Goal: Information Seeking & Learning: Learn about a topic

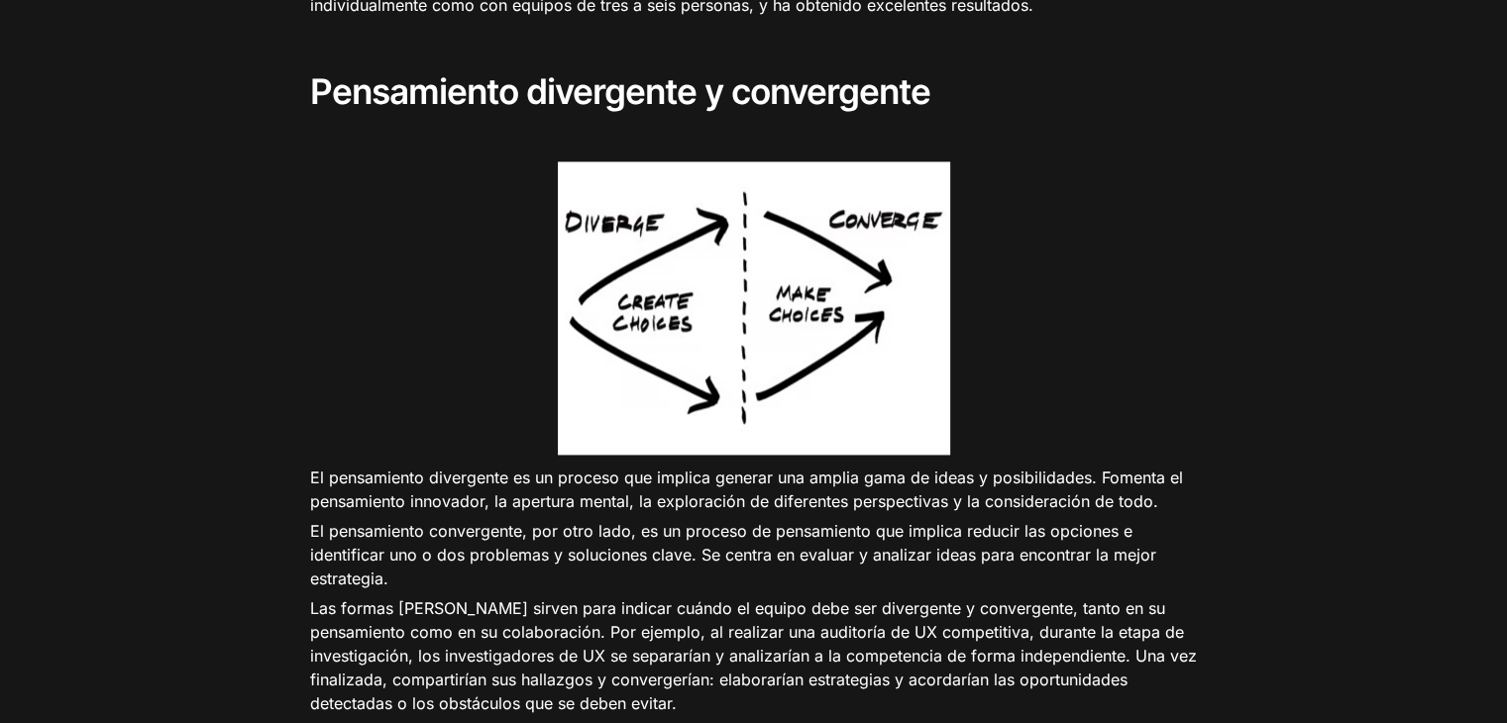
scroll to position [2887, 0]
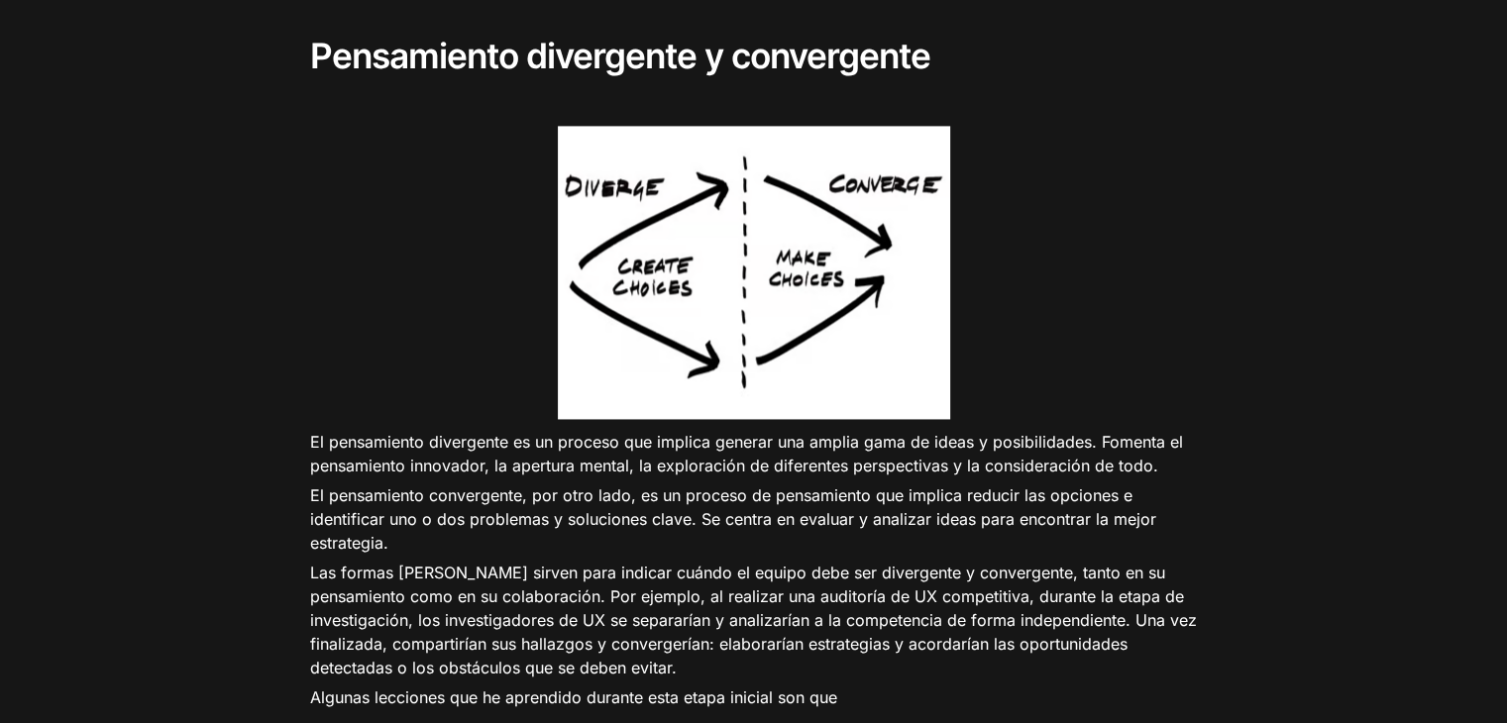
click at [945, 318] on img at bounding box center [754, 272] width 392 height 293
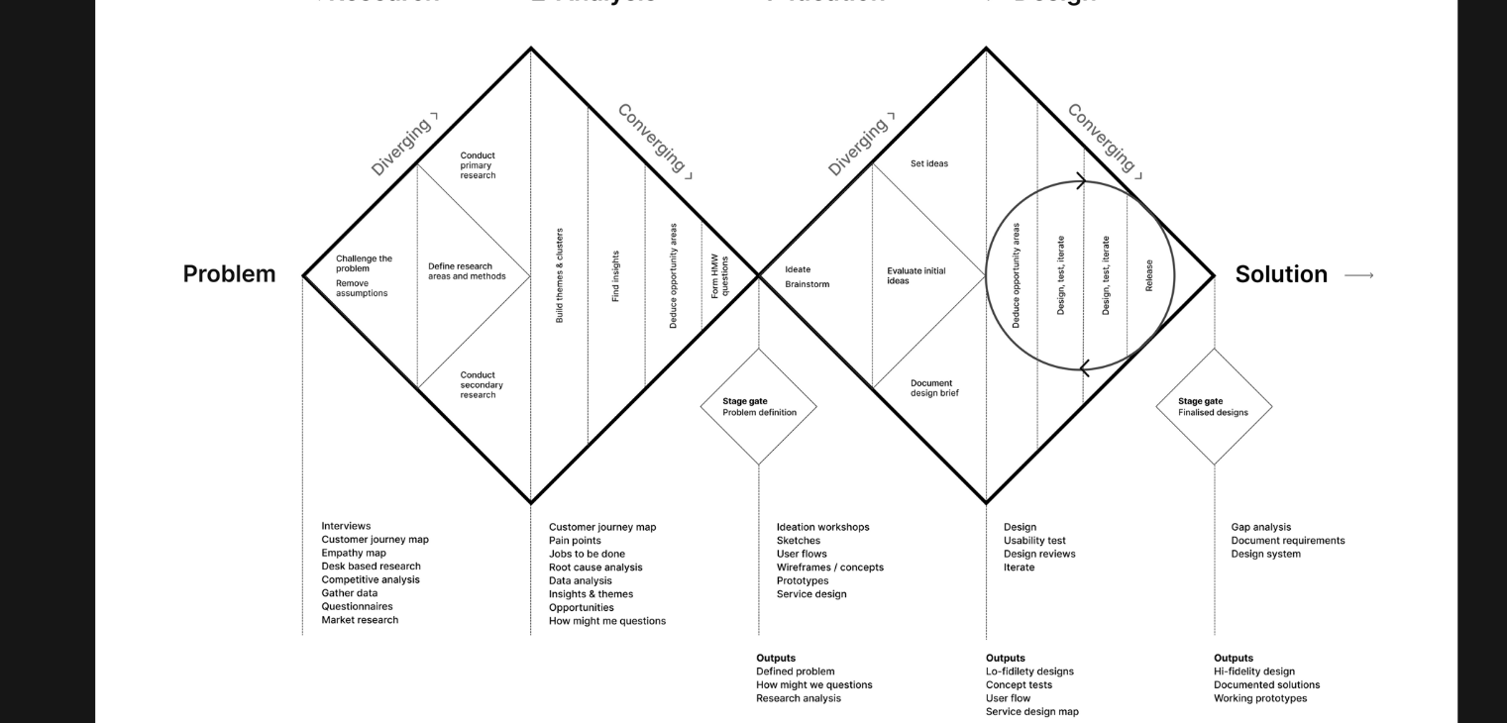
scroll to position [1959, 0]
